Goal: Transaction & Acquisition: Book appointment/travel/reservation

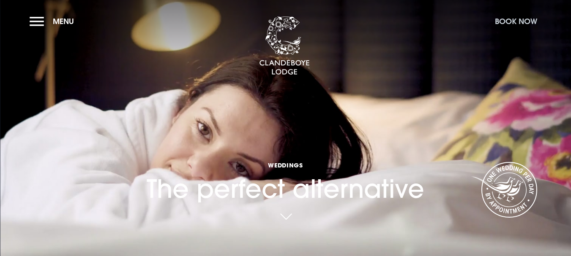
click at [507, 20] on button "Book Now" at bounding box center [516, 21] width 51 height 18
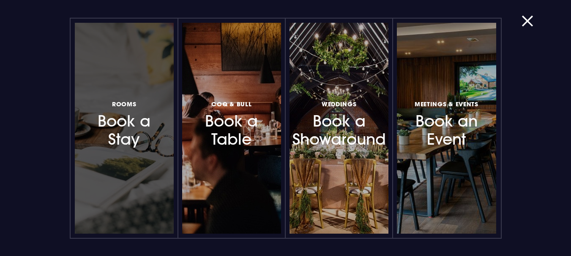
click at [130, 116] on h3 "Rooms Book a Stay" at bounding box center [124, 124] width 66 height 50
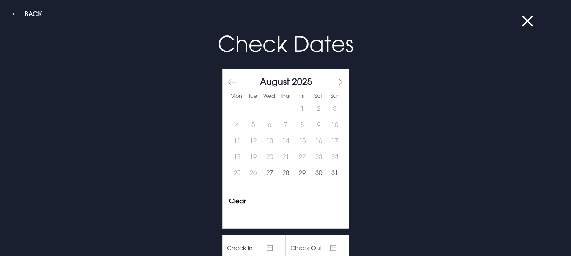
click at [332, 82] on button "Move forward to switch to the next month." at bounding box center [337, 83] width 10 height 18
click at [332, 81] on button "Move forward to switch to the next month." at bounding box center [337, 83] width 10 height 18
click at [332, 80] on button "Move forward to switch to the next month." at bounding box center [337, 83] width 10 height 18
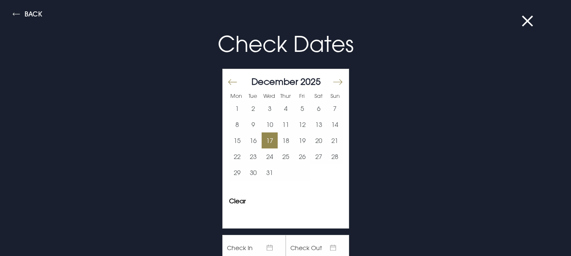
click at [262, 139] on button "17" at bounding box center [270, 141] width 16 height 16
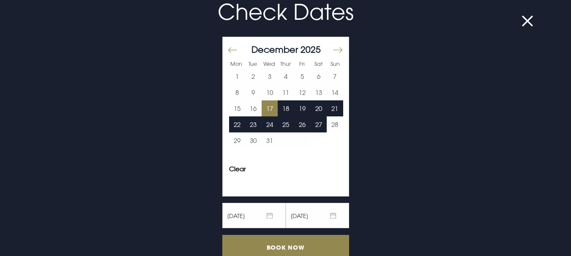
scroll to position [32, 0]
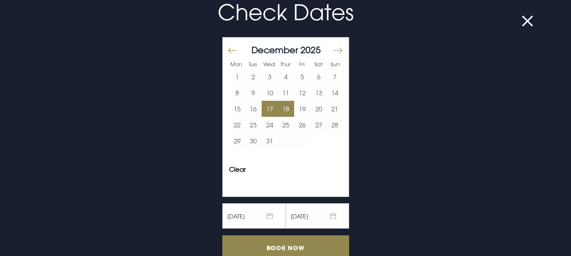
click at [278, 109] on button "18" at bounding box center [286, 109] width 16 height 16
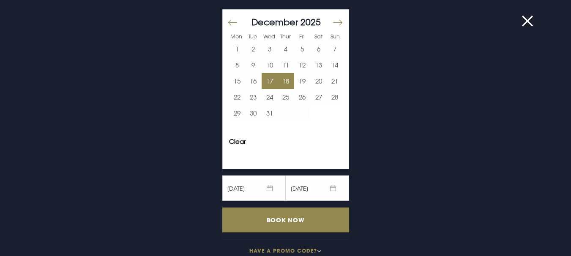
scroll to position [74, 0]
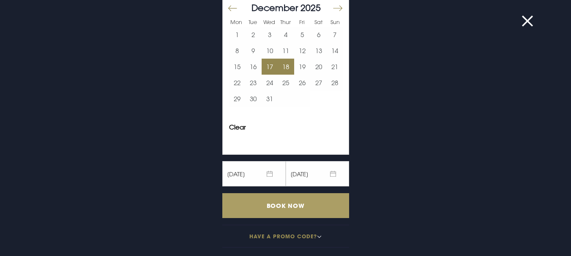
click at [295, 202] on input "Book Now" at bounding box center [285, 206] width 127 height 25
